Goal: Task Accomplishment & Management: Use online tool/utility

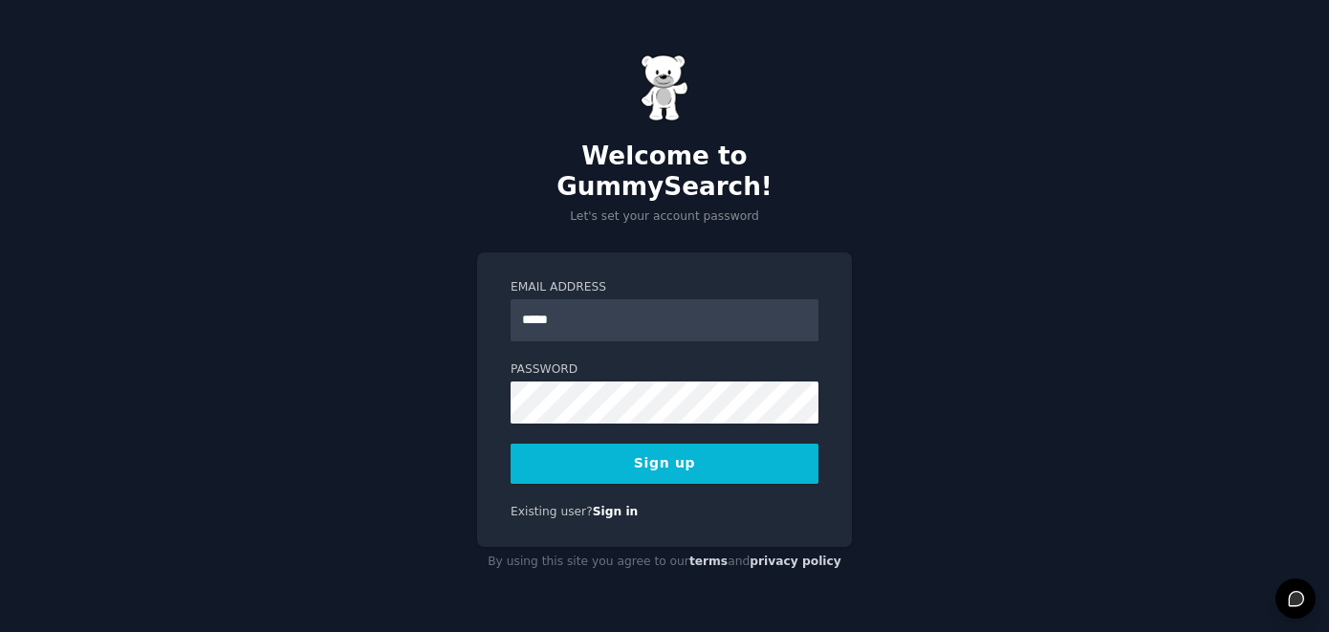
type input "**********"
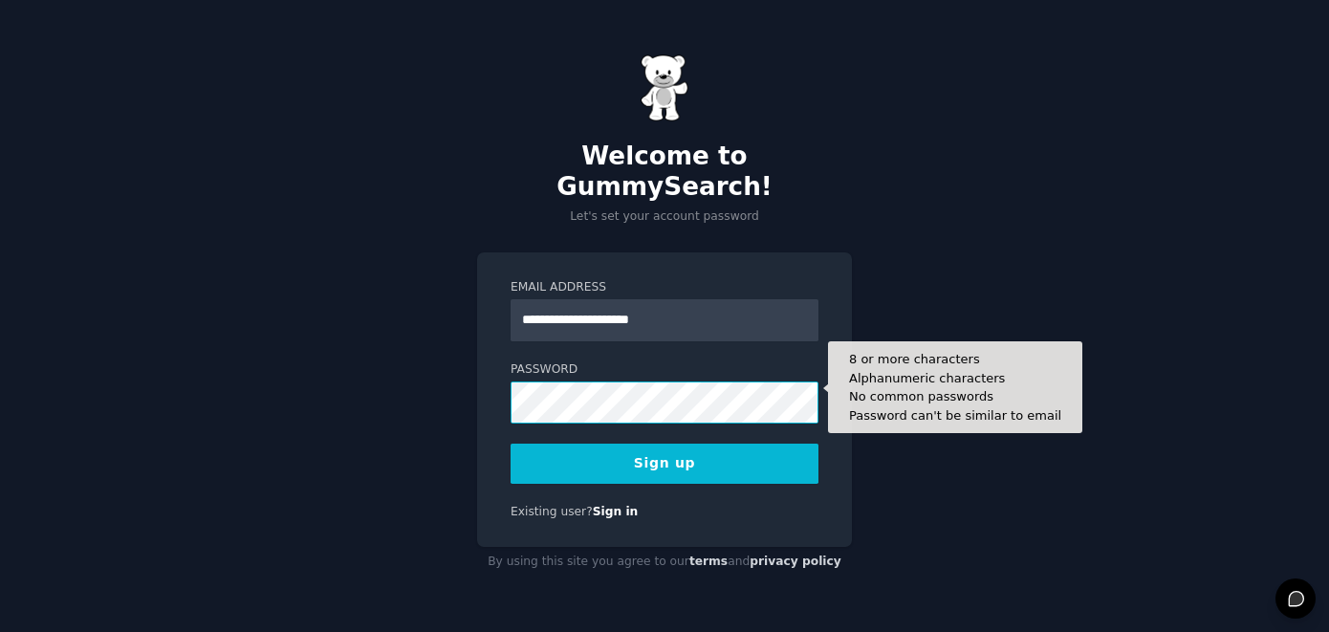
click at [511, 444] on button "Sign up" at bounding box center [665, 464] width 308 height 40
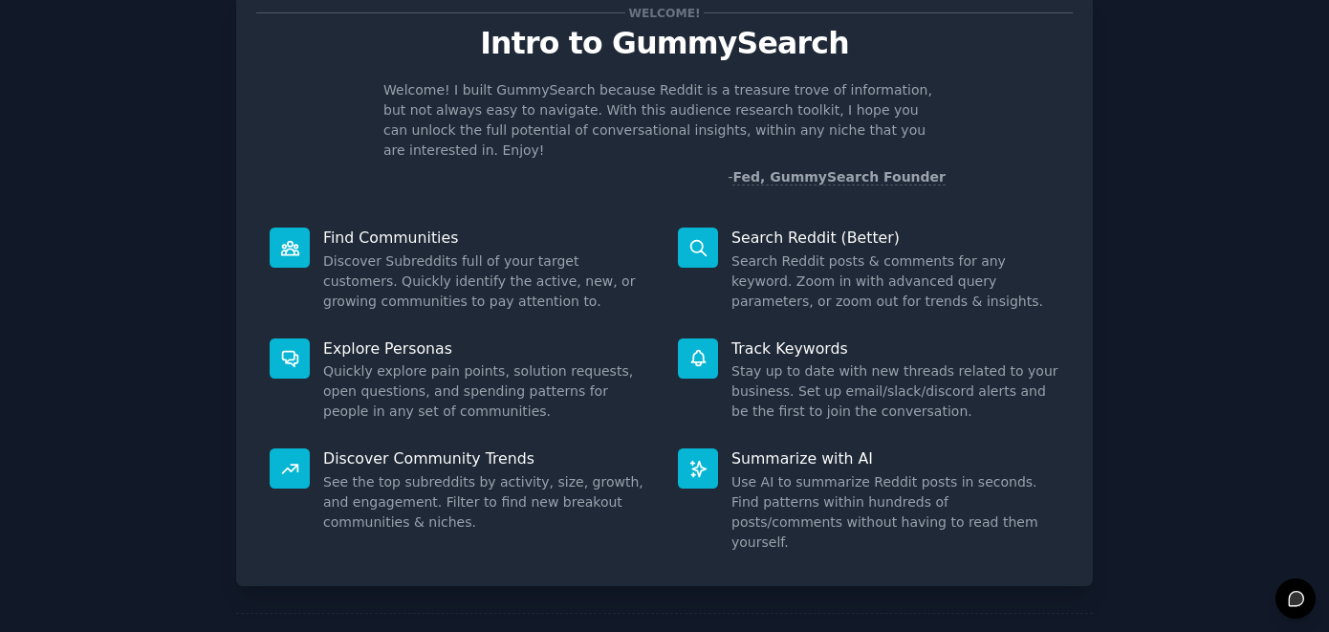
scroll to position [116, 0]
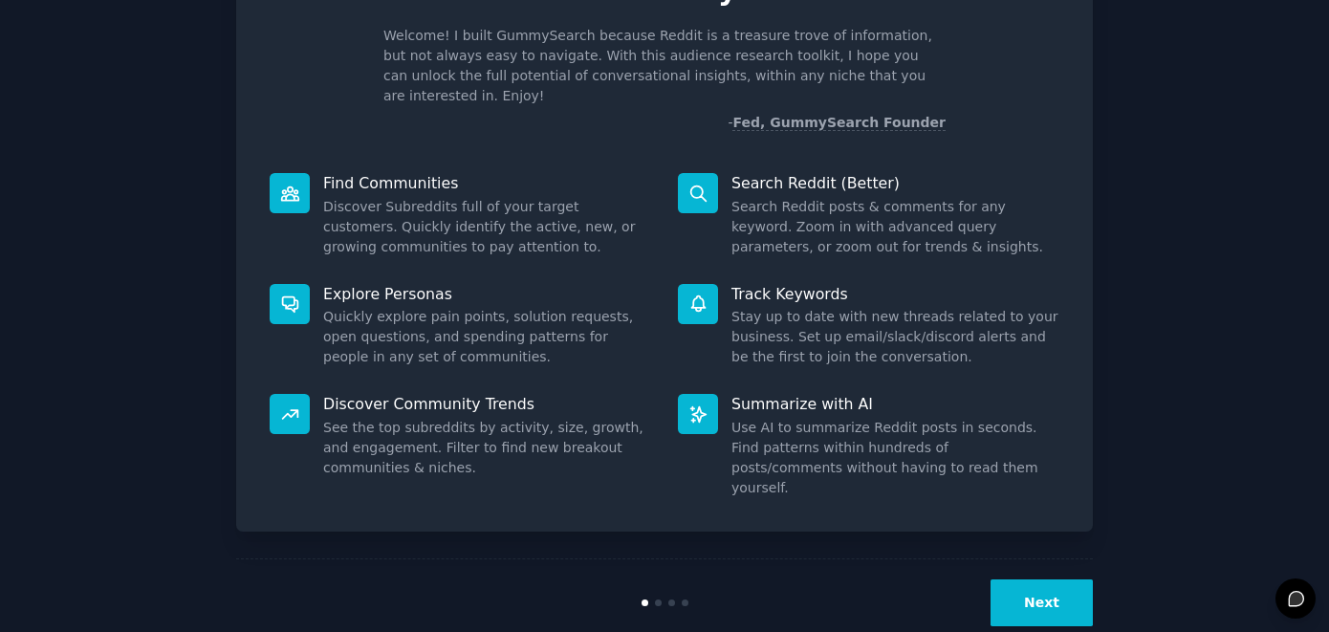
click at [1071, 580] on button "Next" at bounding box center [1042, 603] width 102 height 47
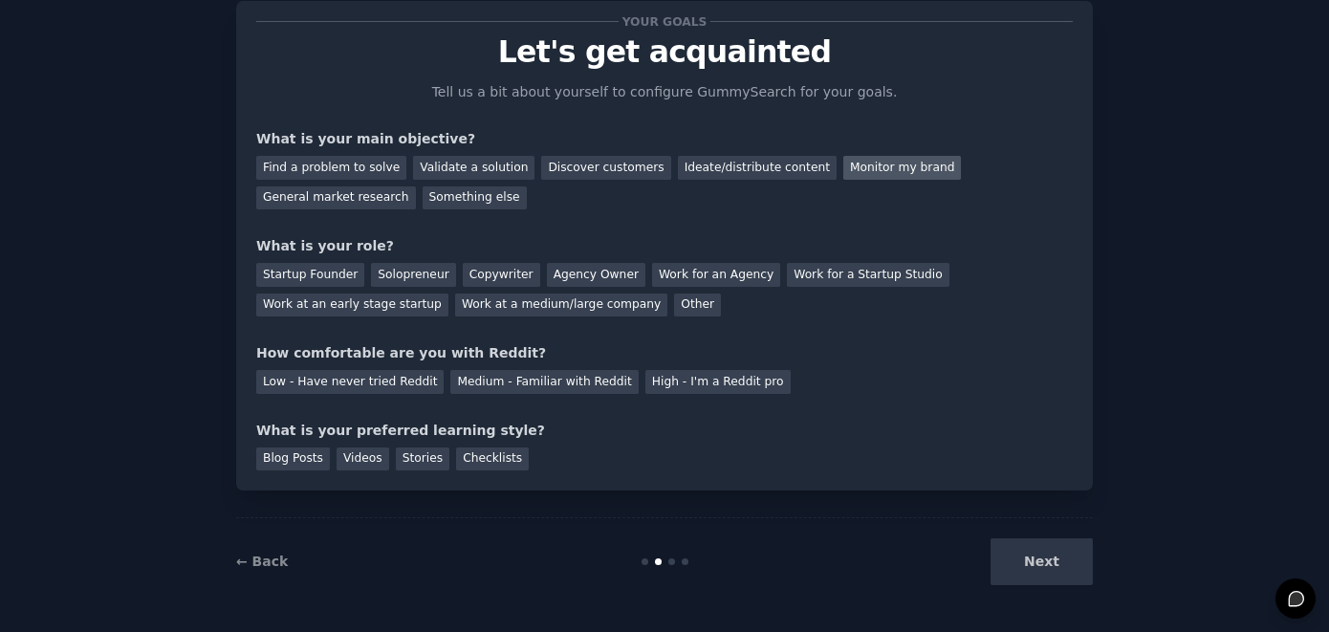
click at [854, 169] on div "Monitor my brand" at bounding box center [903, 168] width 118 height 24
click at [328, 198] on div "General market research" at bounding box center [336, 199] width 160 height 24
click at [674, 303] on div "Other" at bounding box center [697, 306] width 47 height 24
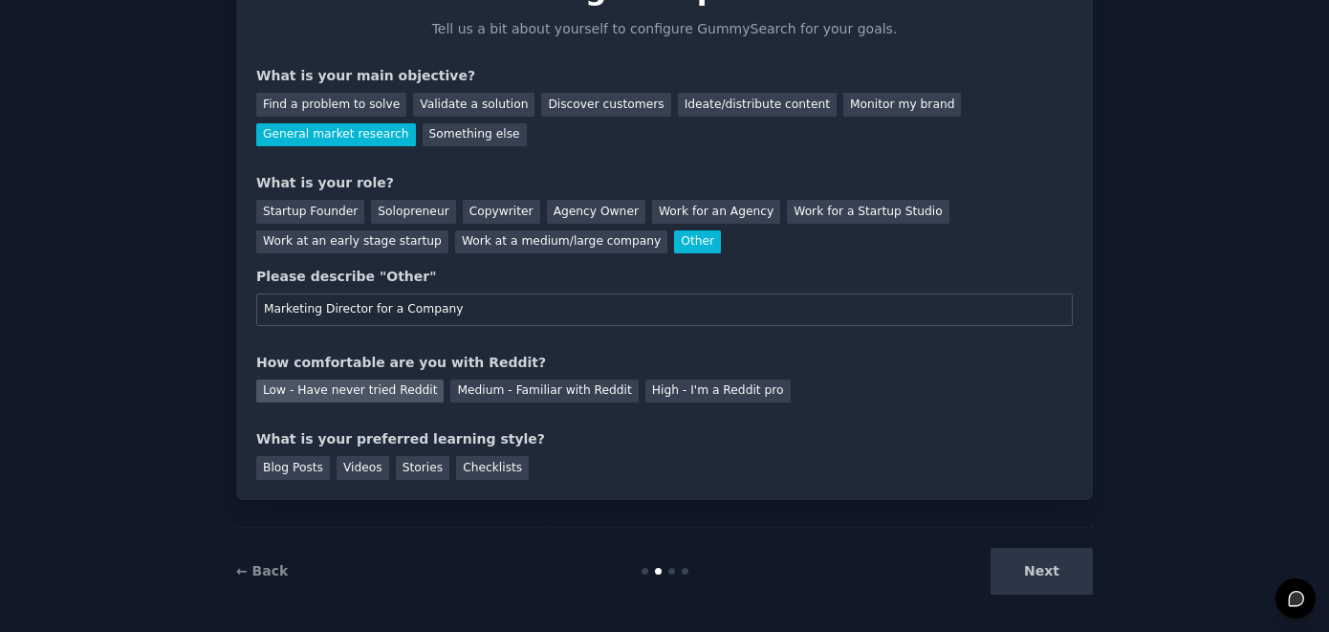
scroll to position [124, 0]
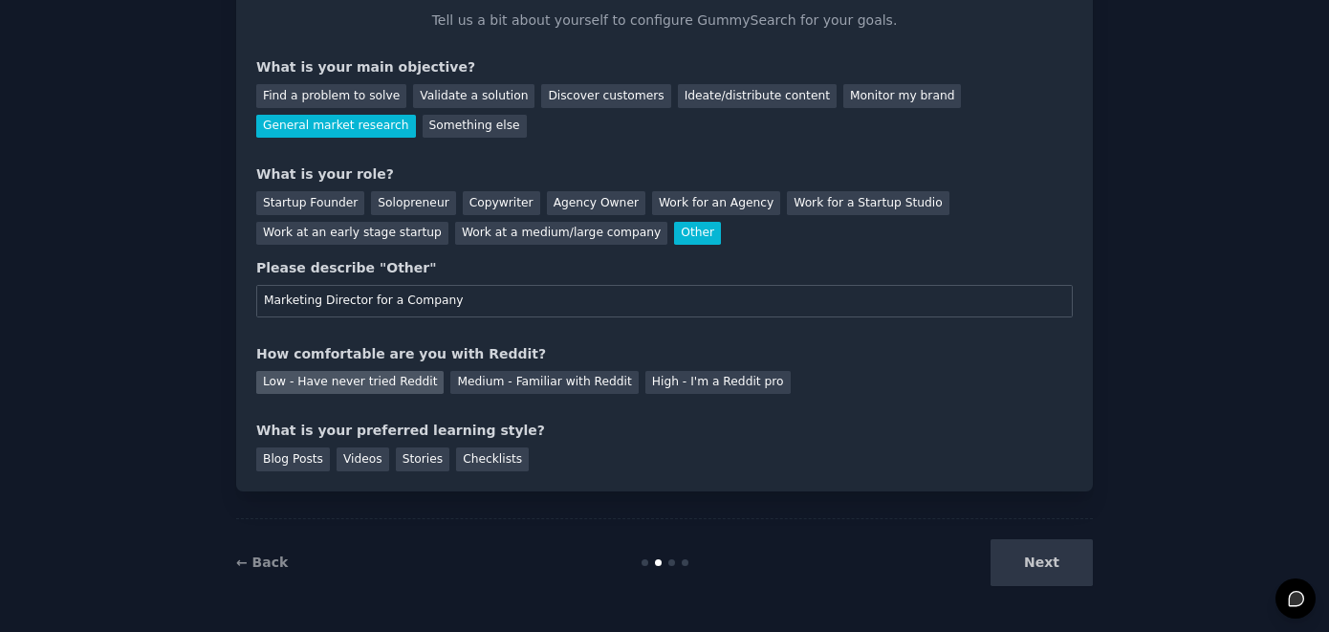
type input "Marketing Director for a Company"
click at [399, 380] on div "Low - Have never tried Reddit" at bounding box center [349, 383] width 187 height 24
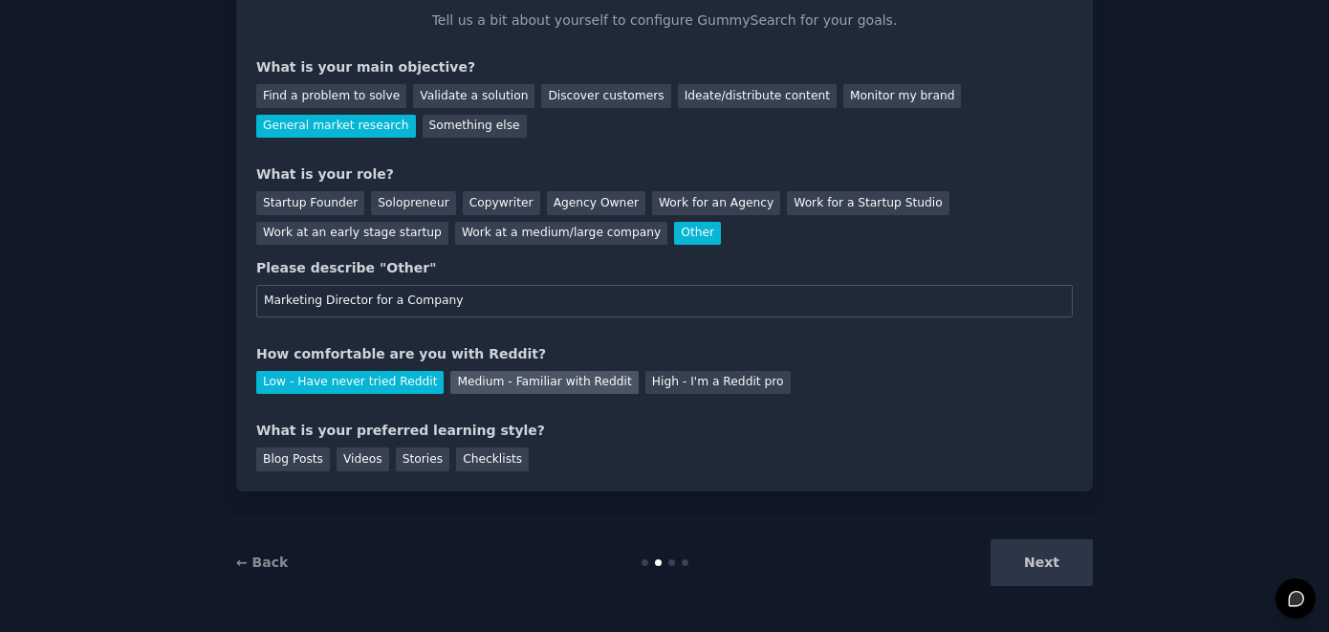
click at [473, 378] on div "Medium - Familiar with Reddit" at bounding box center [543, 383] width 187 height 24
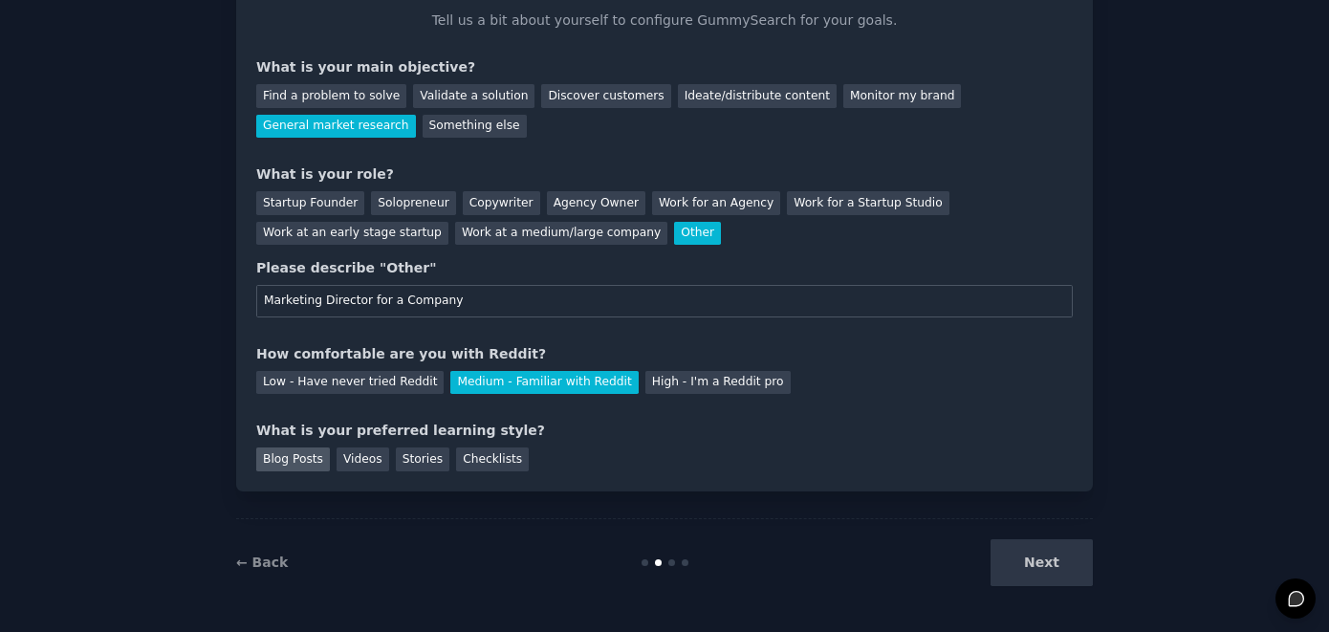
click at [294, 455] on div "Blog Posts" at bounding box center [293, 460] width 74 height 24
click at [494, 461] on div "Checklists" at bounding box center [492, 460] width 73 height 24
click at [1015, 539] on button "Next" at bounding box center [1042, 562] width 102 height 47
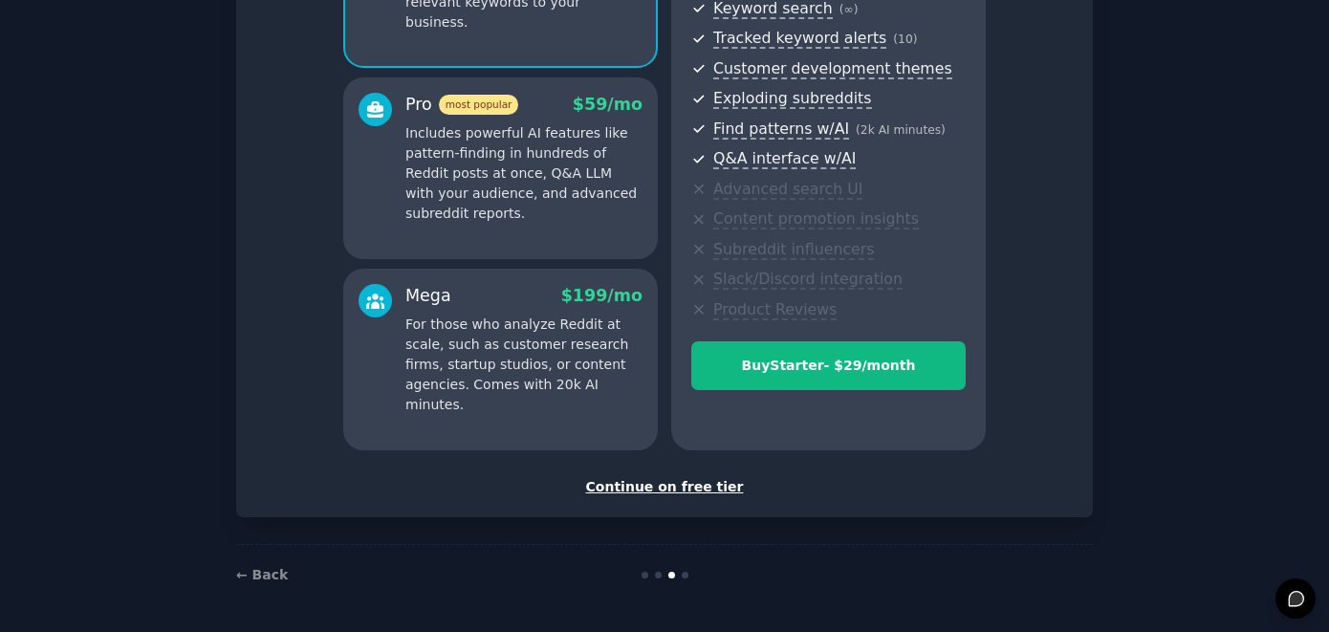
click at [668, 484] on div "Continue on free tier" at bounding box center [664, 487] width 817 height 20
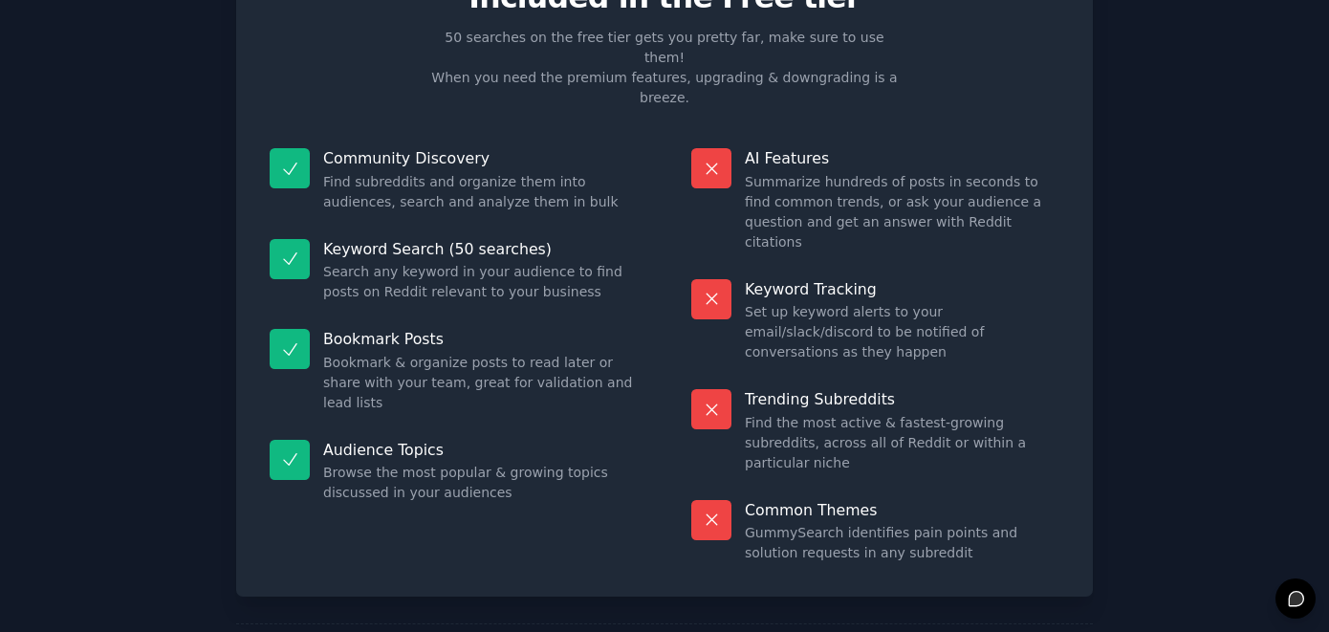
scroll to position [113, 0]
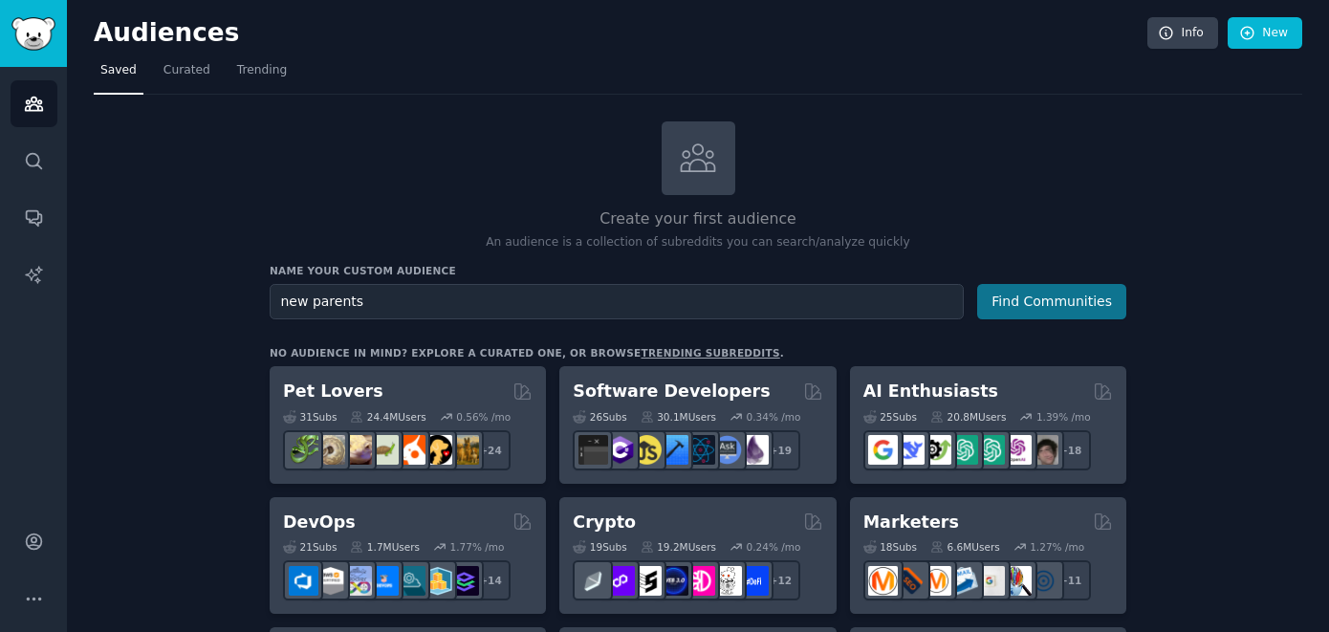
type input "new parents"
click at [1040, 312] on button "Find Communities" at bounding box center [1051, 301] width 149 height 35
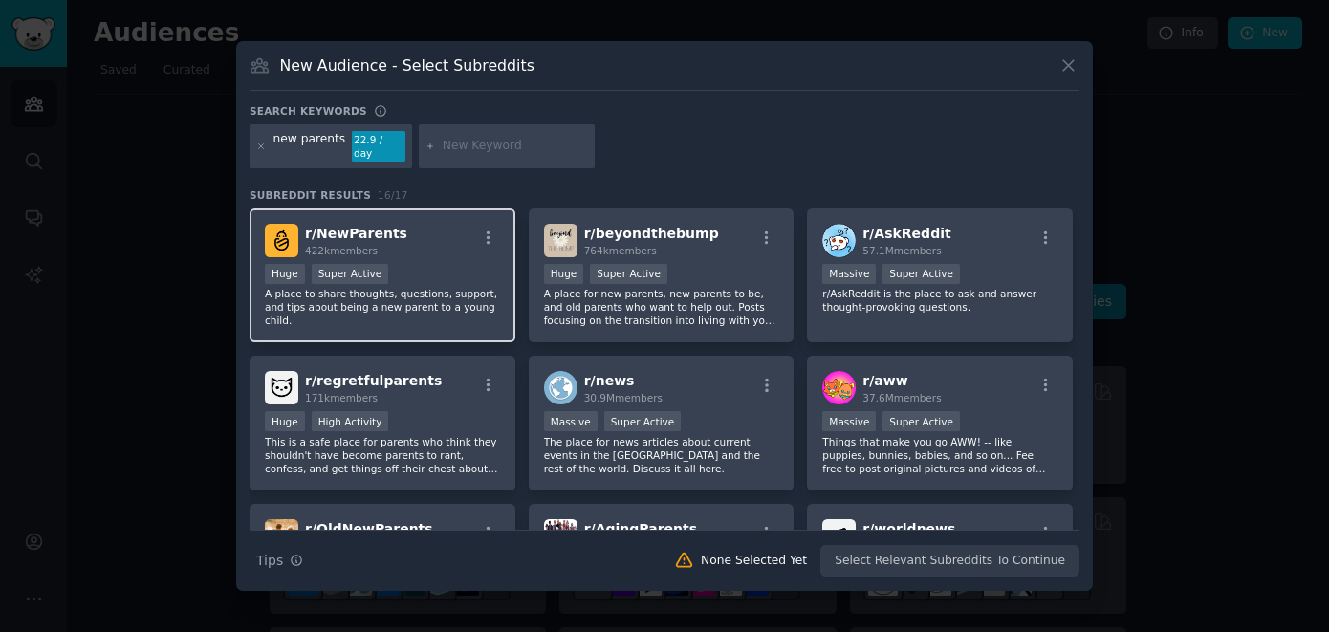
click at [421, 265] on div "Huge Super Active" at bounding box center [382, 276] width 235 height 24
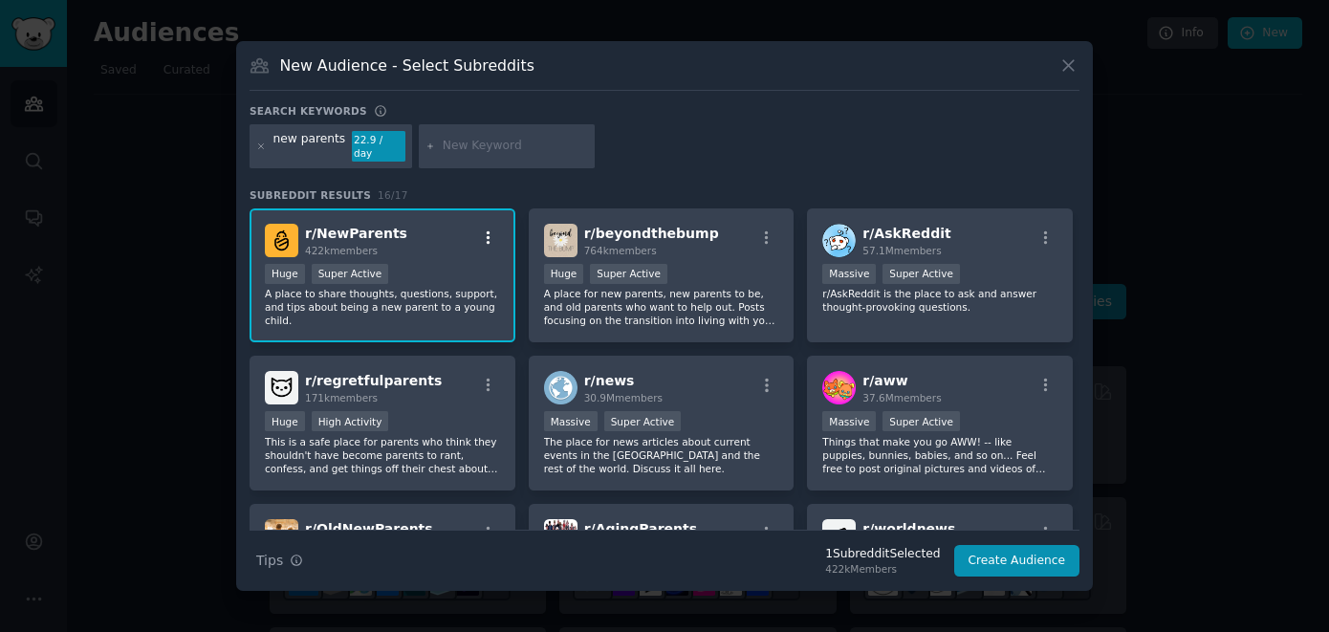
click at [487, 234] on icon "button" at bounding box center [489, 236] width 4 height 13
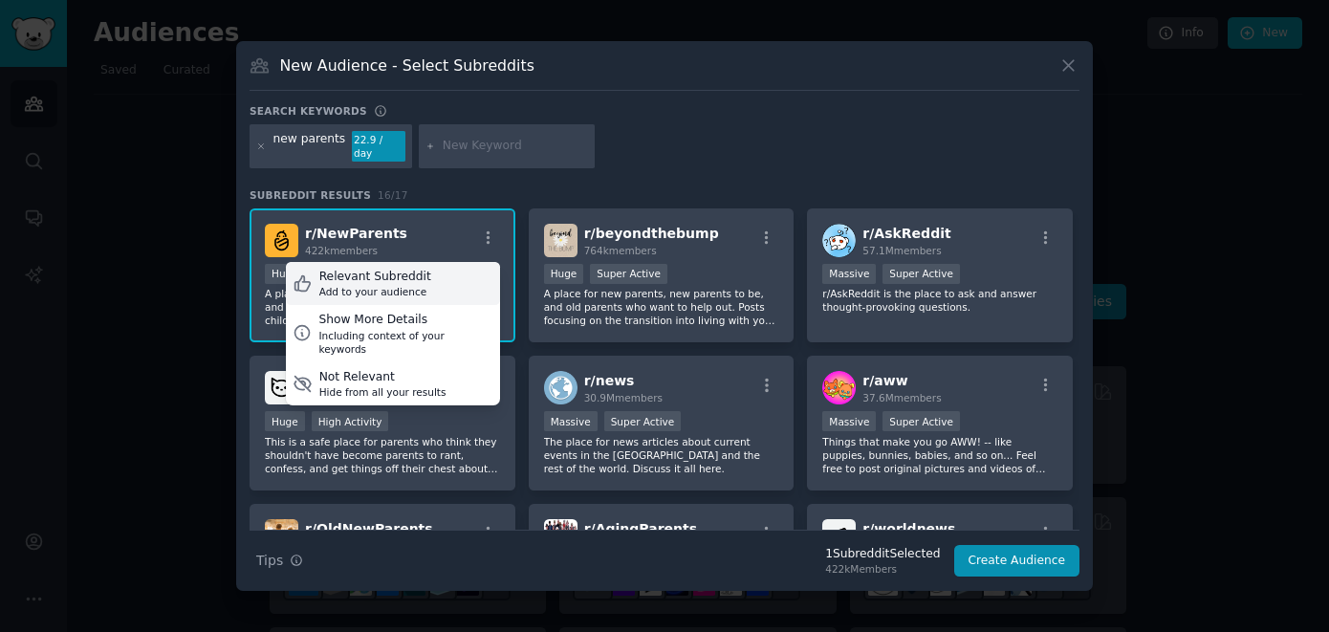
click at [423, 277] on div "Relevant Subreddit Add to your audience" at bounding box center [393, 284] width 214 height 44
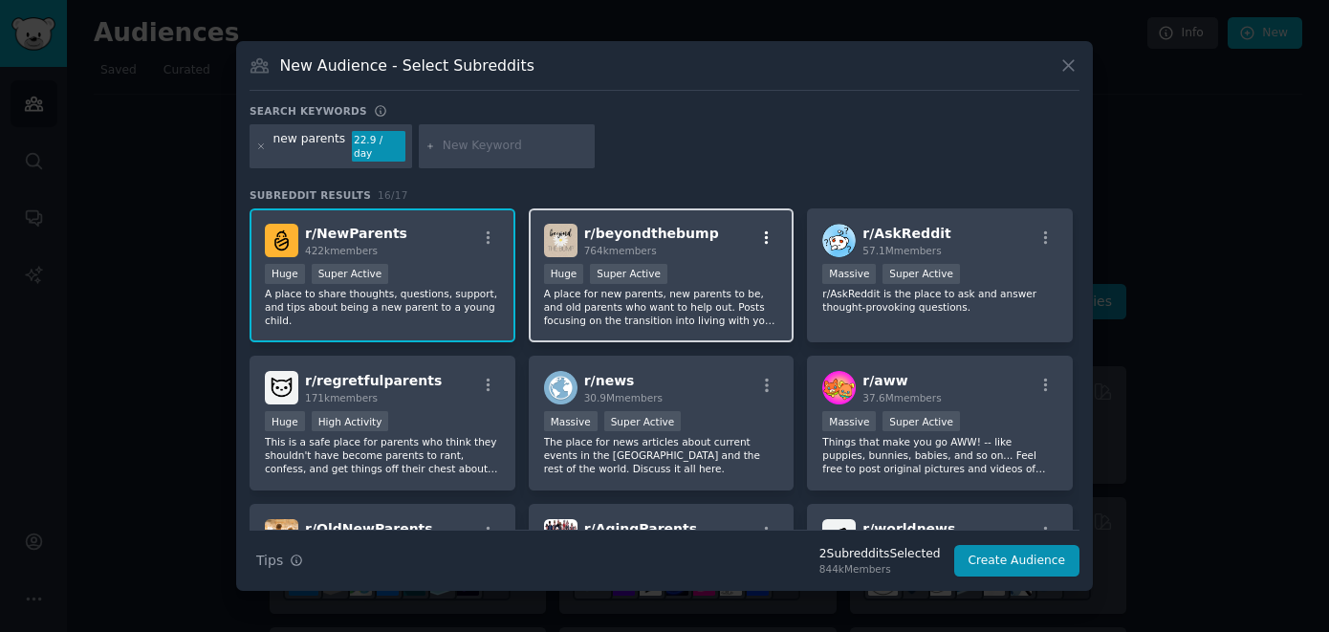
click at [766, 230] on icon "button" at bounding box center [766, 238] width 17 height 17
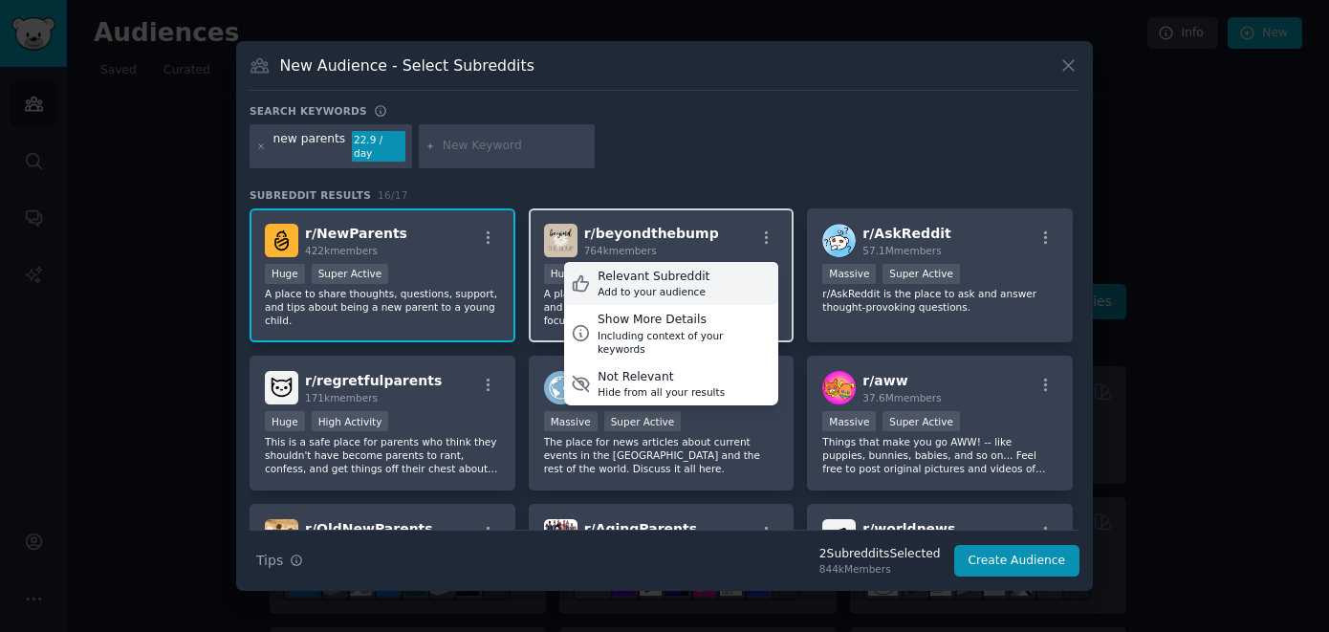
click at [630, 274] on div "Relevant Subreddit" at bounding box center [654, 277] width 112 height 17
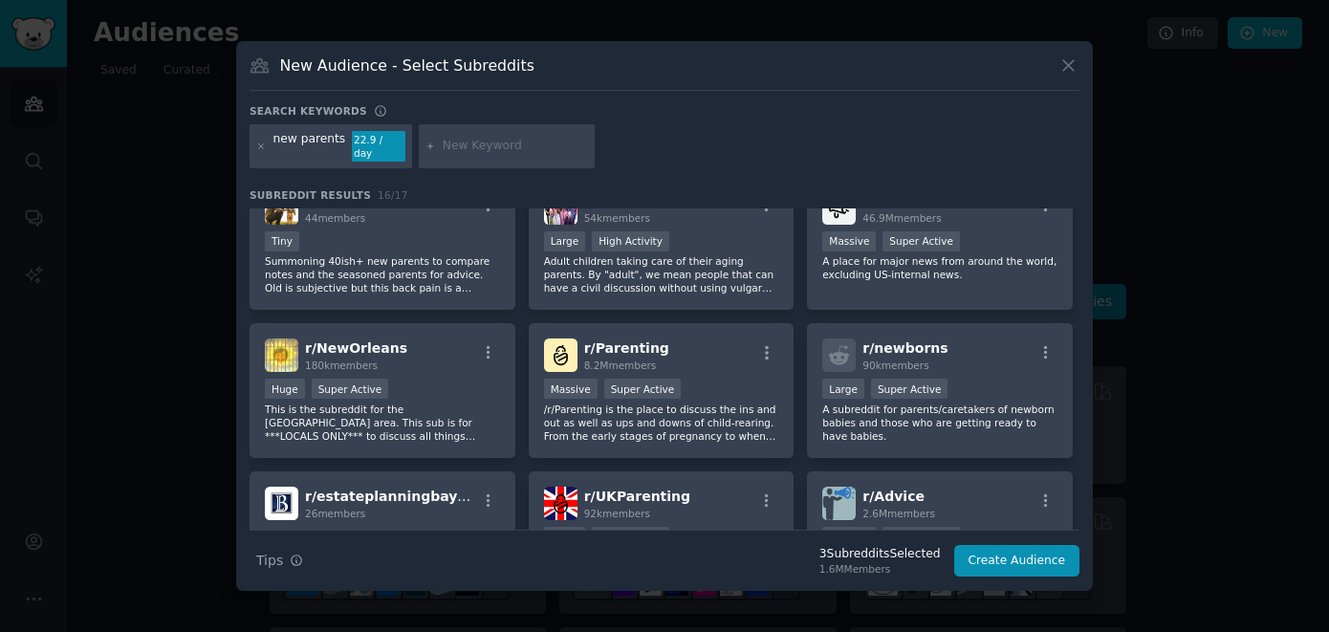
scroll to position [385, 0]
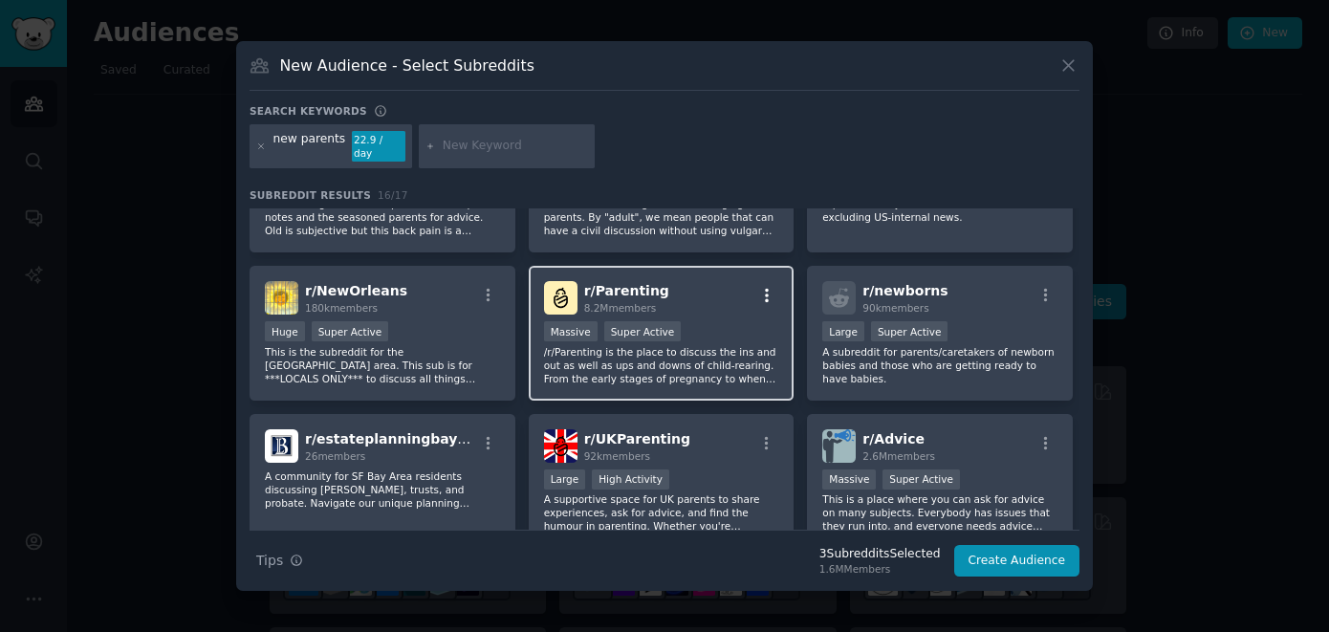
click at [765, 290] on icon "button" at bounding box center [767, 295] width 4 height 13
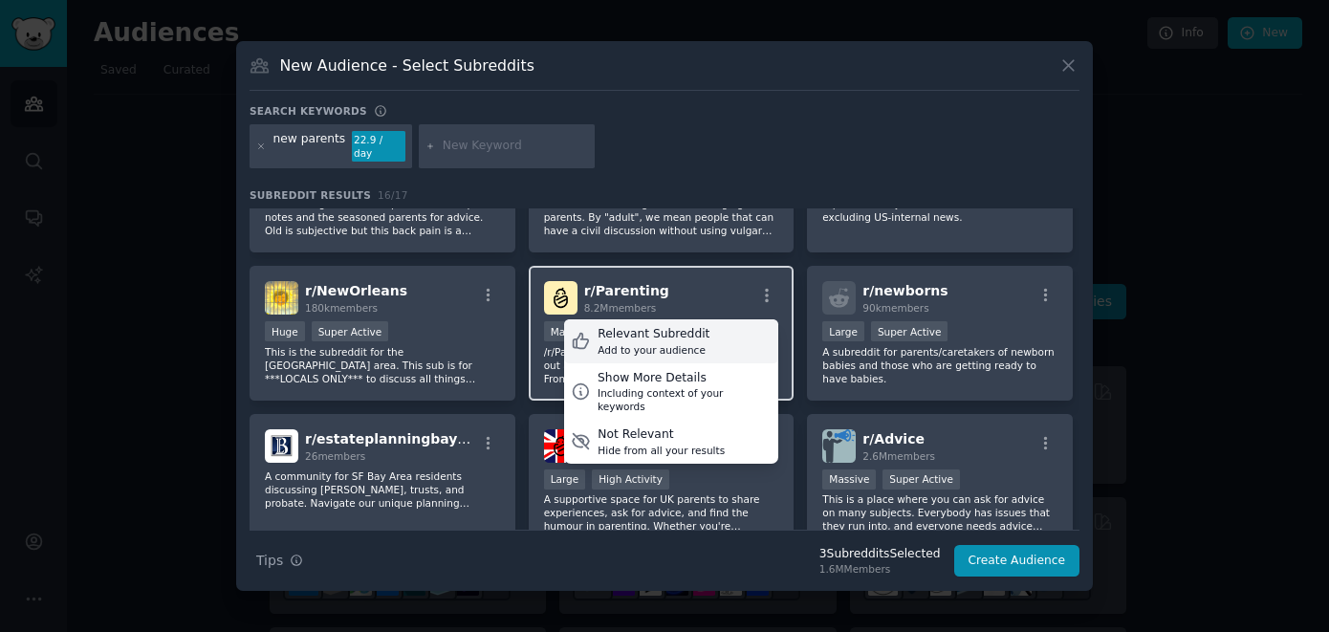
click at [670, 343] on div "Add to your audience" at bounding box center [654, 349] width 112 height 13
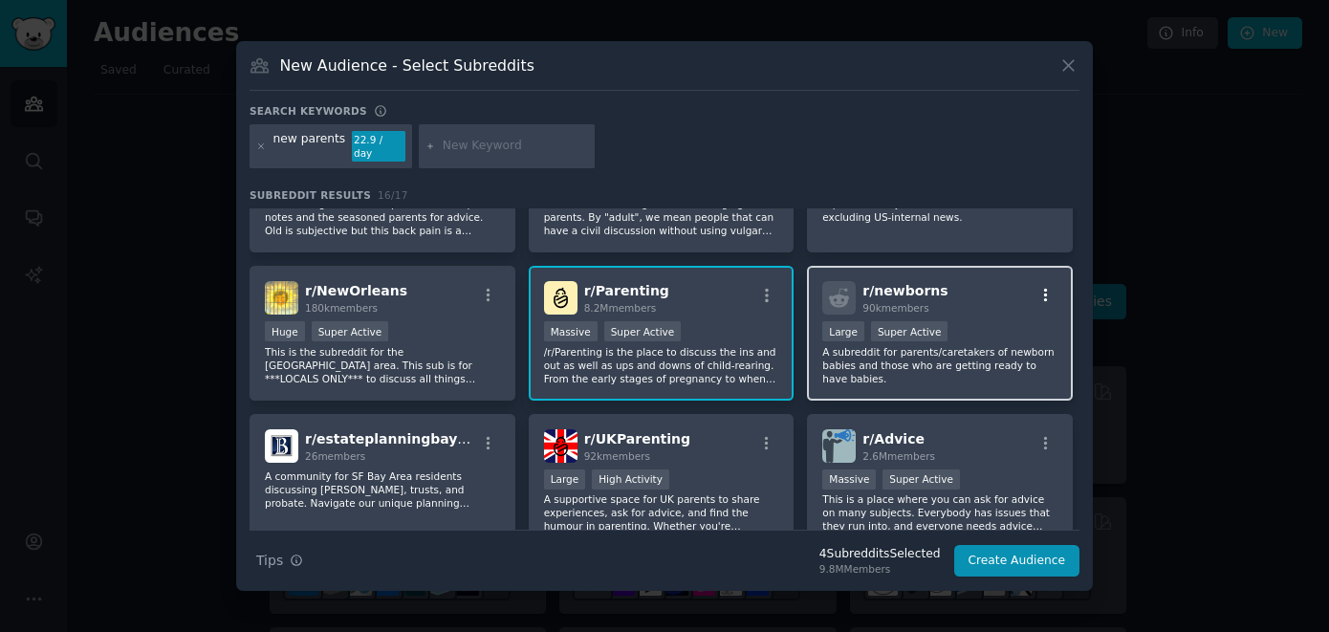
click at [1045, 287] on icon "button" at bounding box center [1046, 295] width 17 height 17
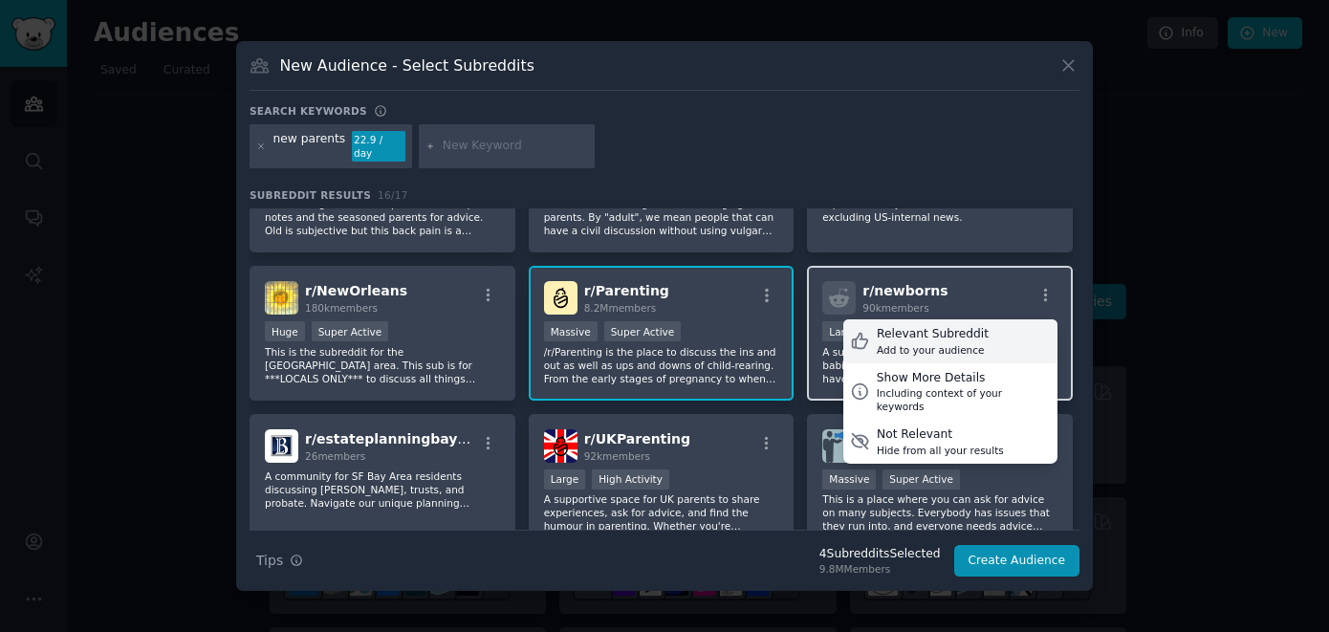
click at [914, 343] on div "Add to your audience" at bounding box center [933, 349] width 112 height 13
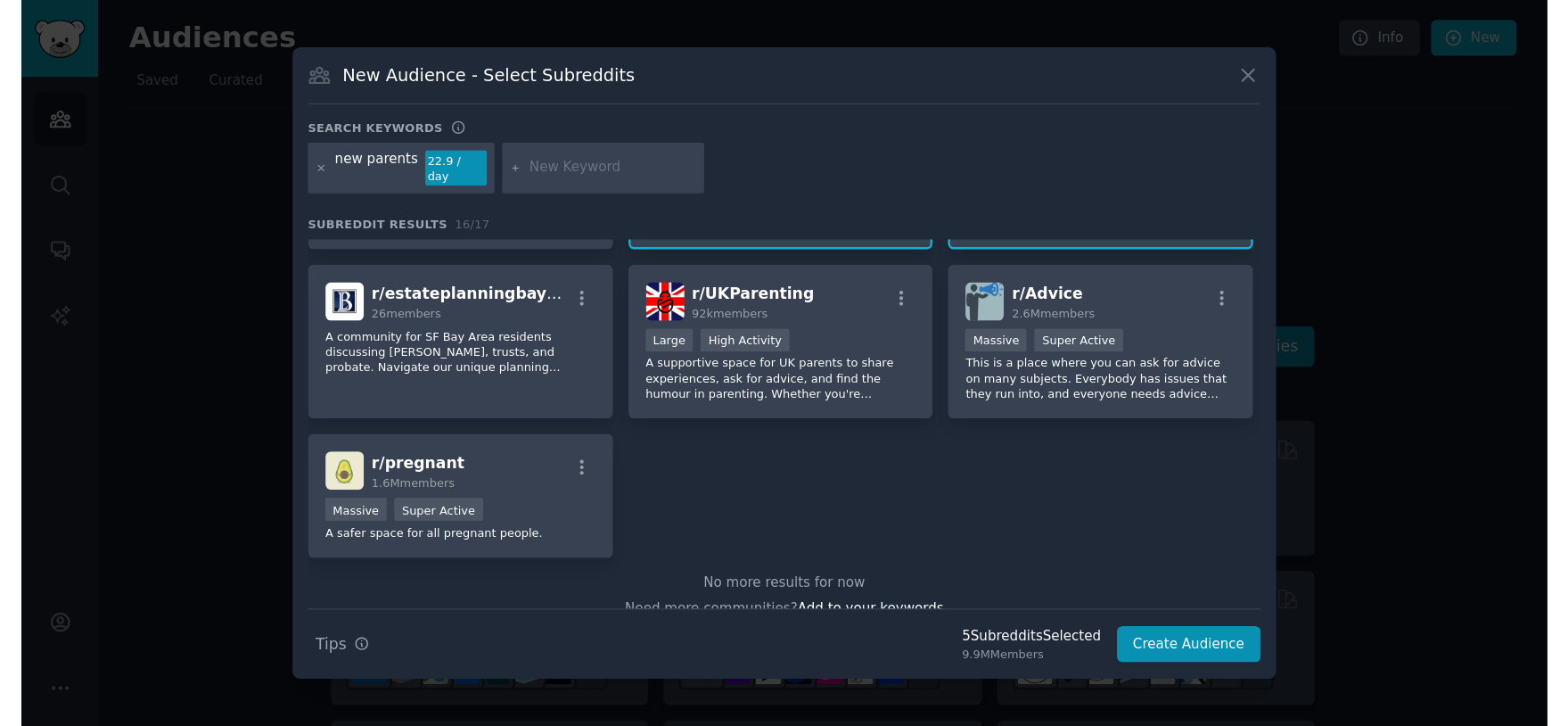
scroll to position [552, 0]
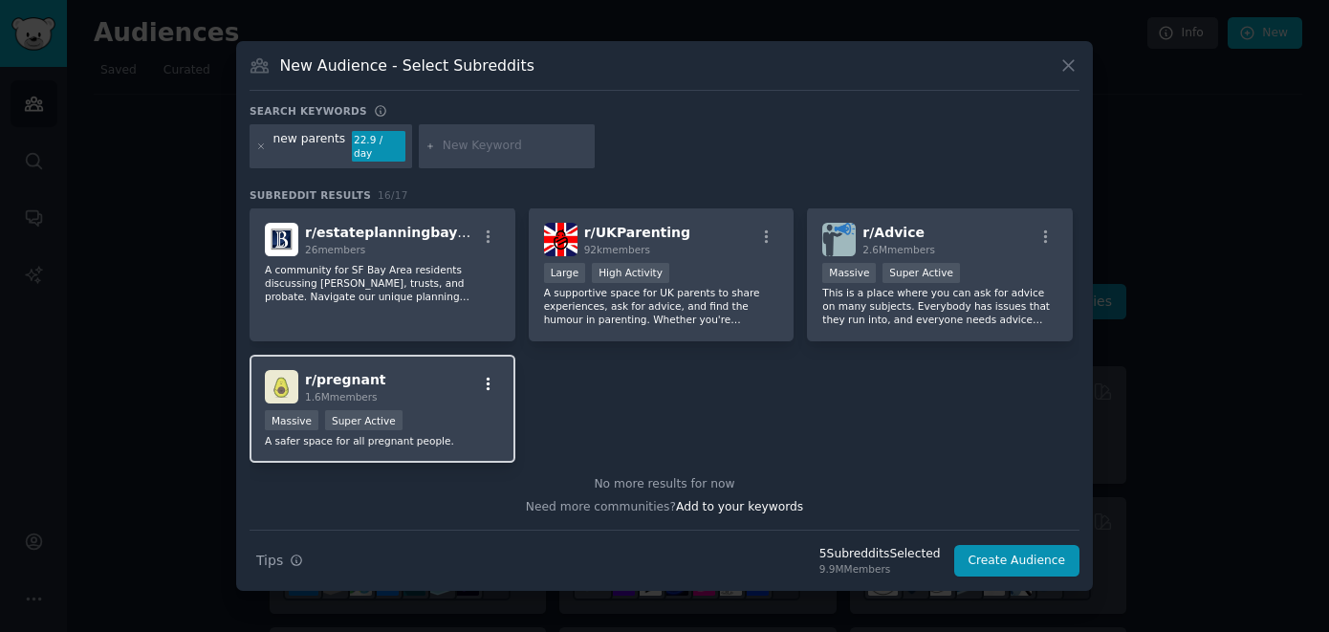
click at [491, 376] on icon "button" at bounding box center [488, 384] width 17 height 17
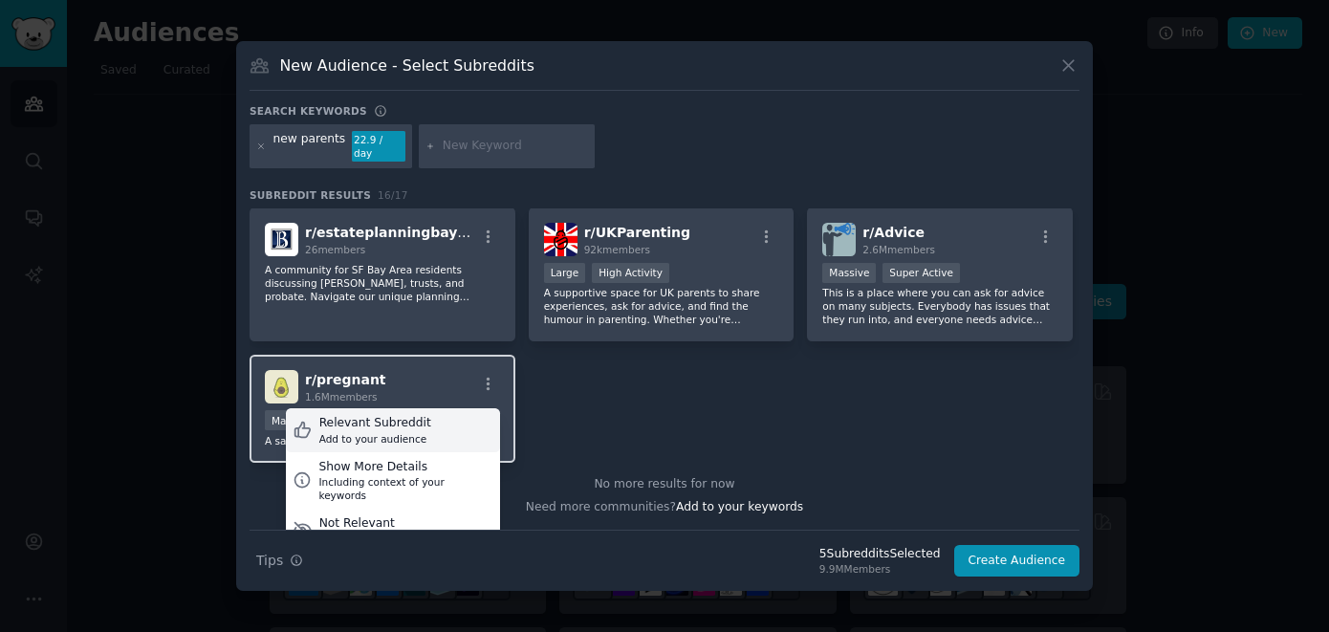
click at [399, 432] on div "Add to your audience" at bounding box center [375, 438] width 112 height 13
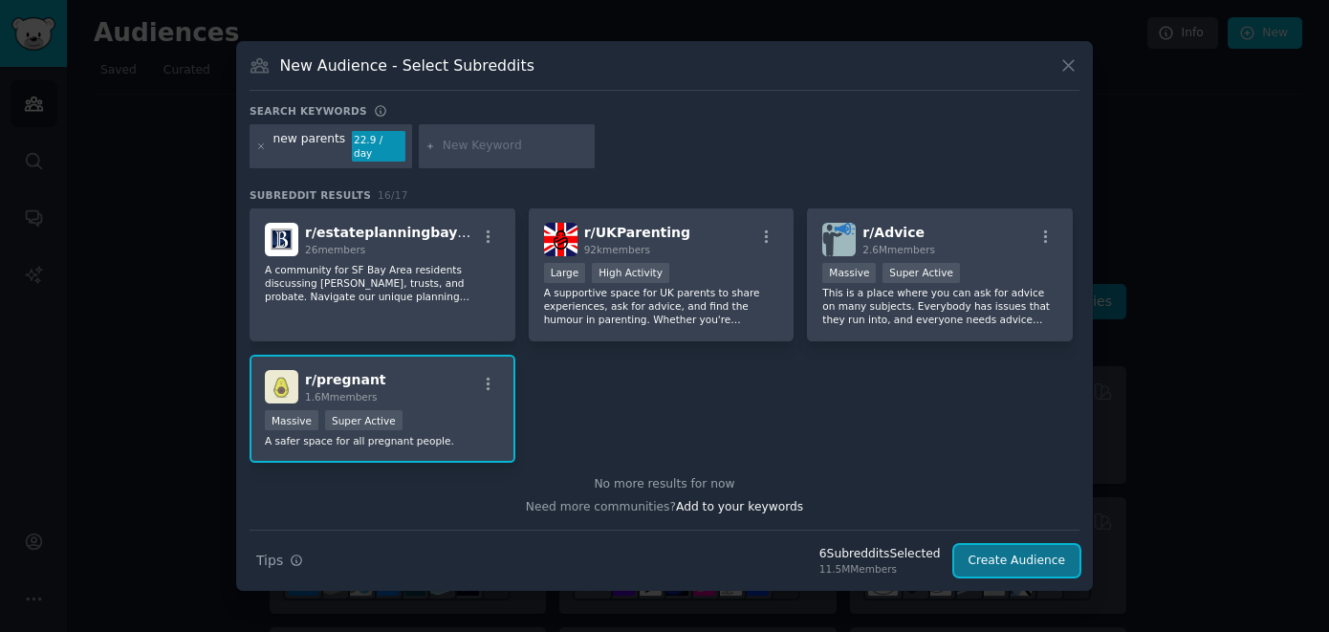
click at [1006, 560] on button "Create Audience" at bounding box center [1018, 561] width 126 height 33
